Goal: Transaction & Acquisition: Purchase product/service

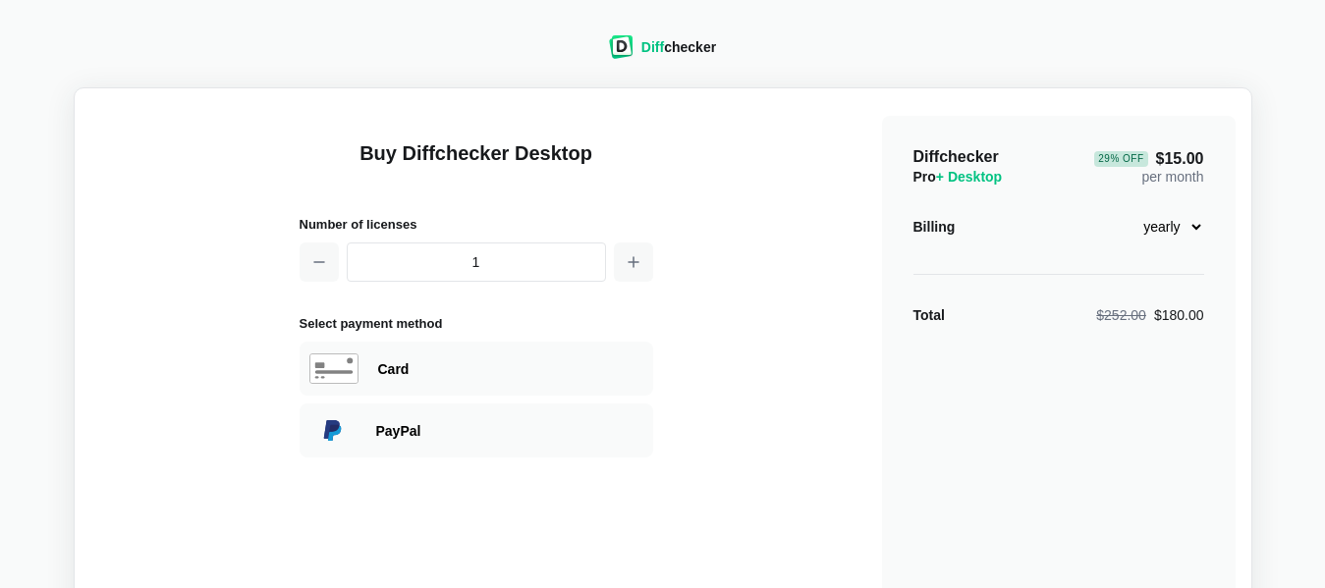
click at [1103, 184] on div "29 % Off $15.00 per month" at bounding box center [1148, 166] width 109 height 39
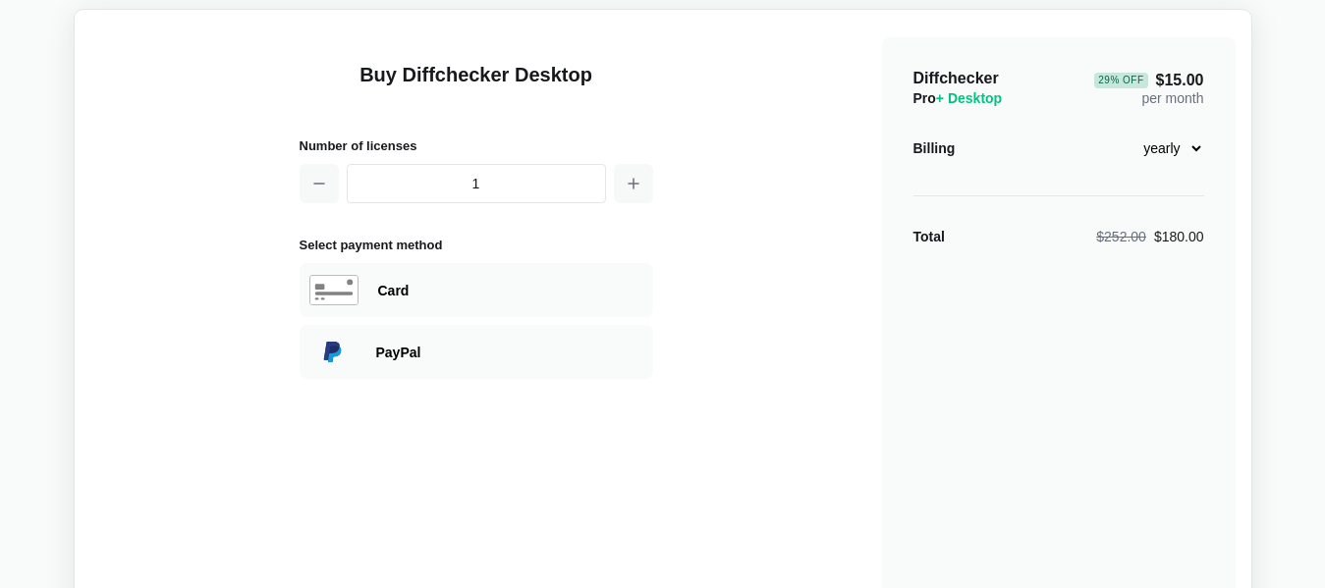
scroll to position [88, 0]
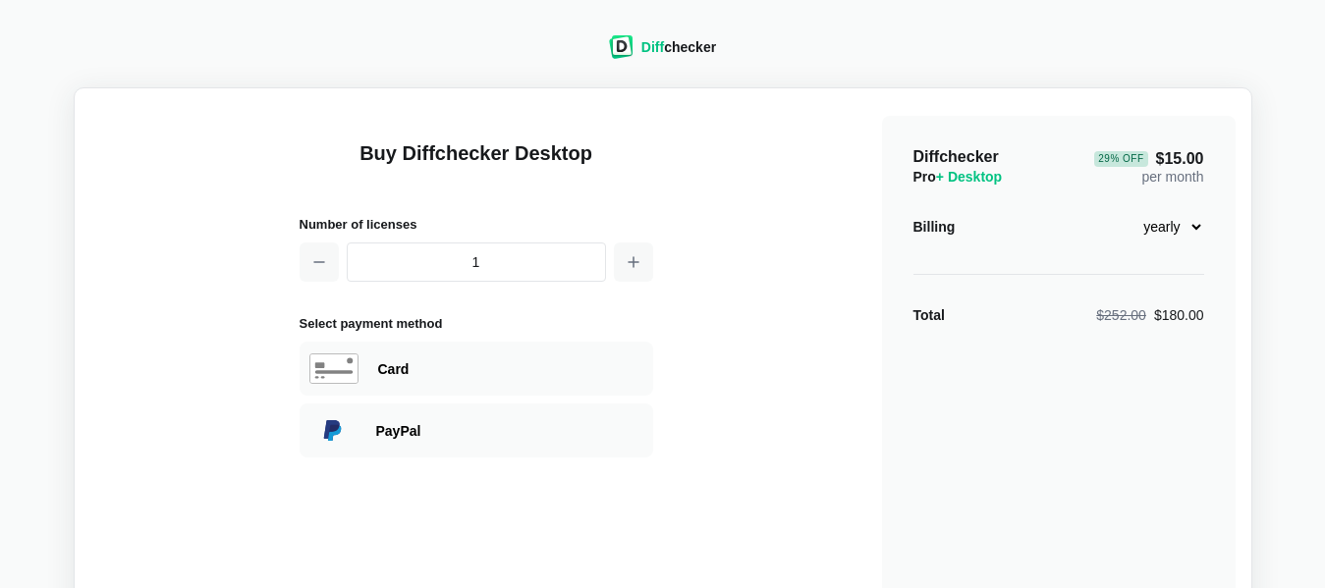
click at [626, 45] on img at bounding box center [621, 47] width 25 height 24
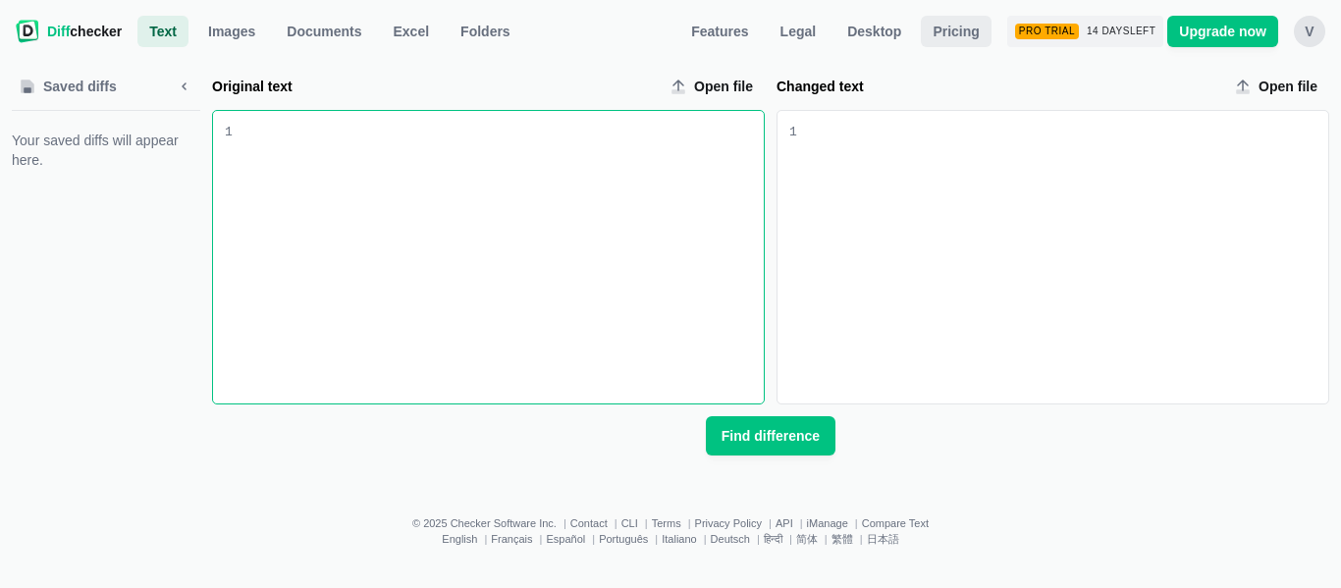
click at [972, 27] on span "Pricing" at bounding box center [956, 32] width 54 height 20
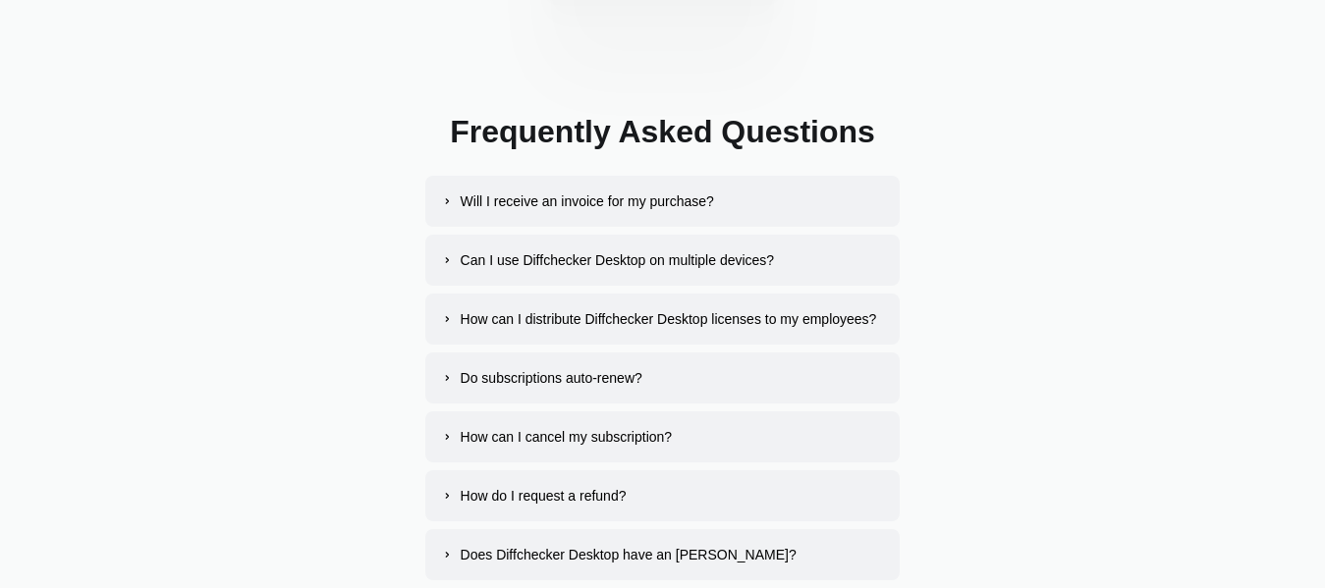
scroll to position [3828, 0]
